Goal: Find specific page/section: Find specific page/section

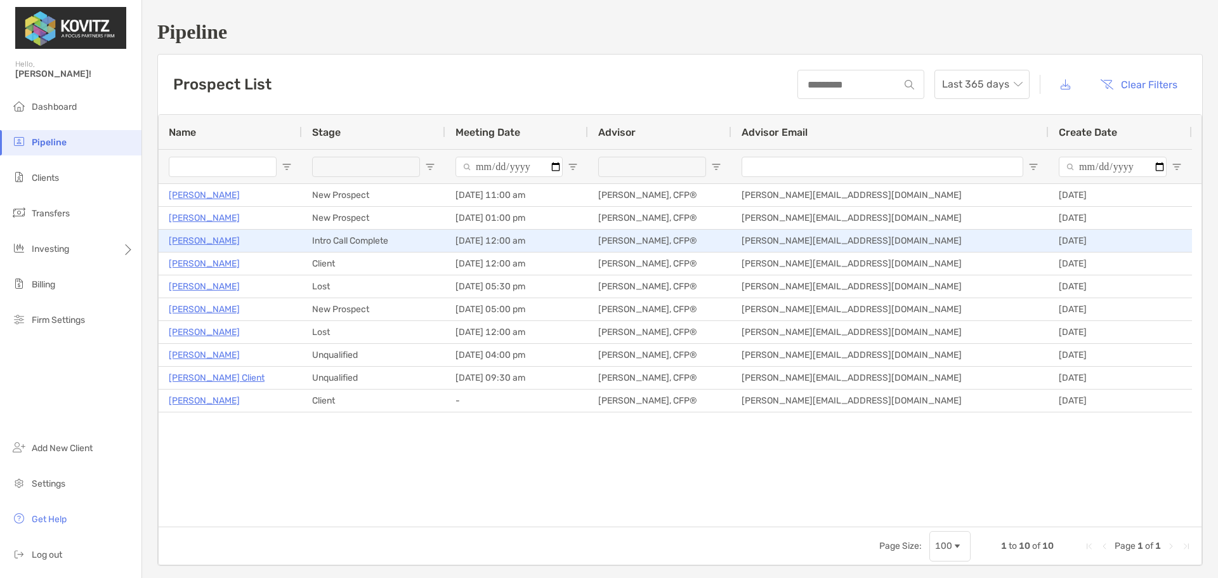
drag, startPoint x: 185, startPoint y: 244, endPoint x: 293, endPoint y: 303, distance: 123.0
click at [185, 244] on p "[PERSON_NAME]" at bounding box center [204, 241] width 71 height 16
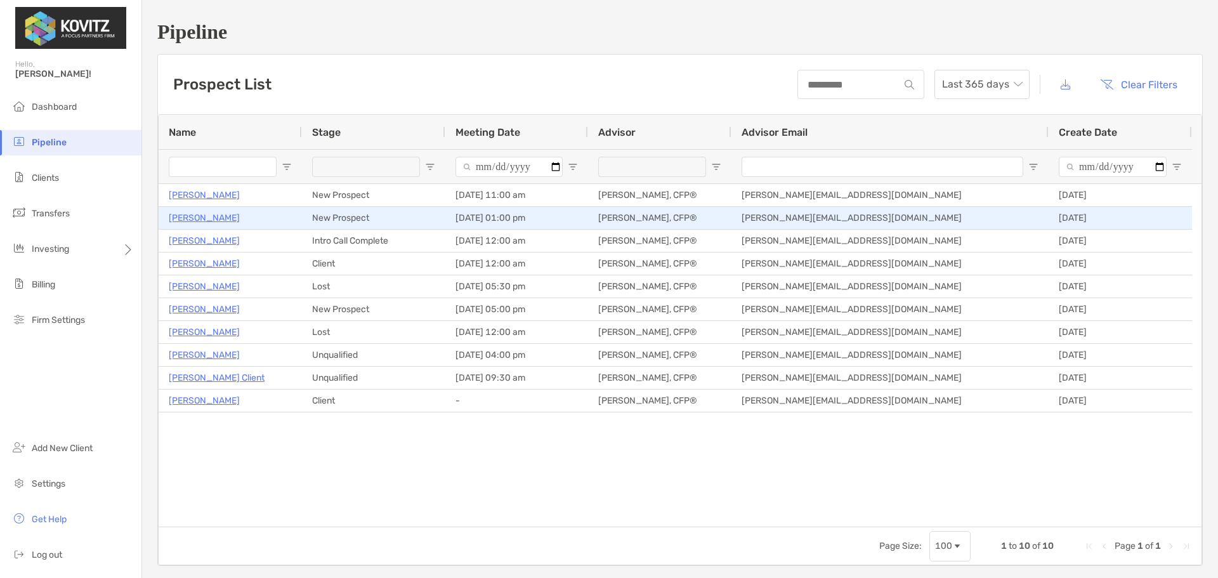
click at [192, 221] on p "[PERSON_NAME]" at bounding box center [204, 218] width 71 height 16
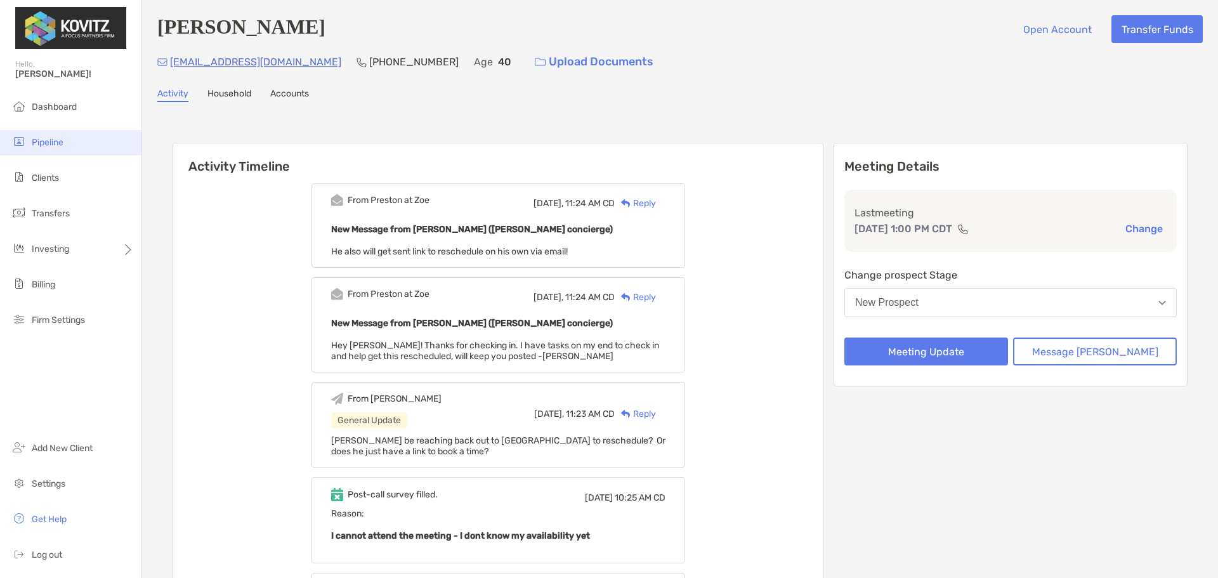
click at [55, 145] on span "Pipeline" at bounding box center [48, 142] width 32 height 11
